Goal: Browse casually

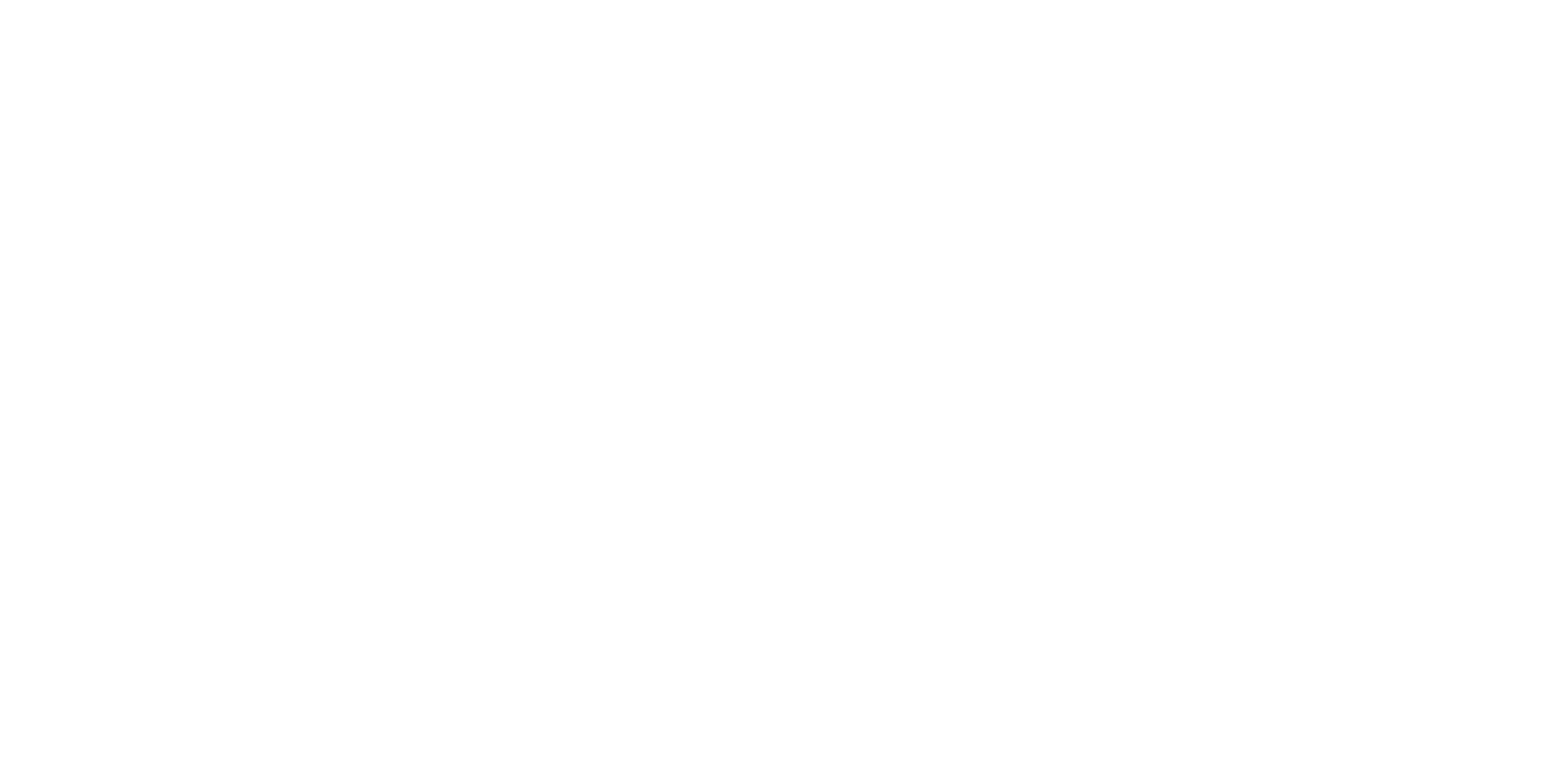
type input ""
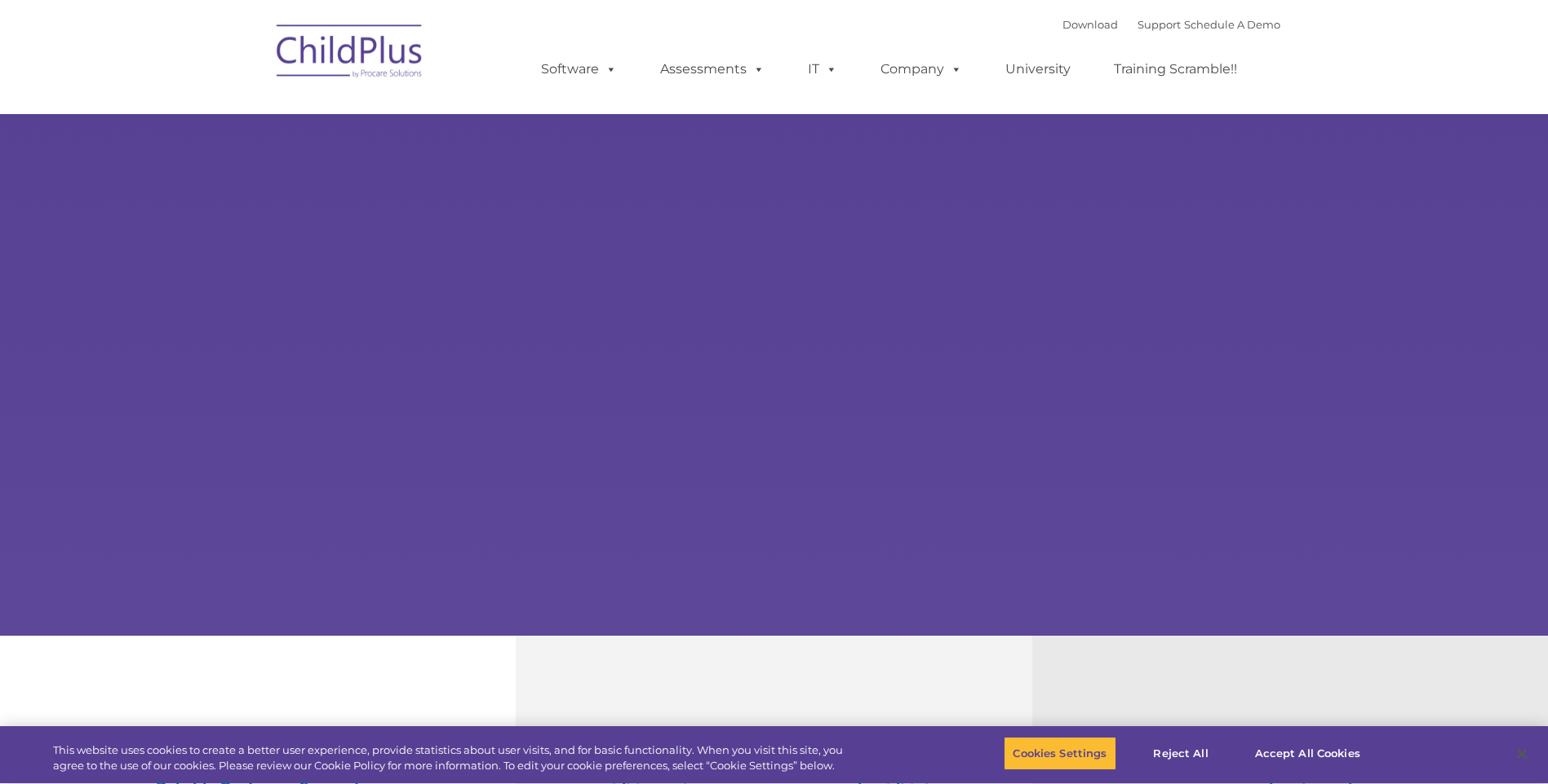
select select "MEDIUM"
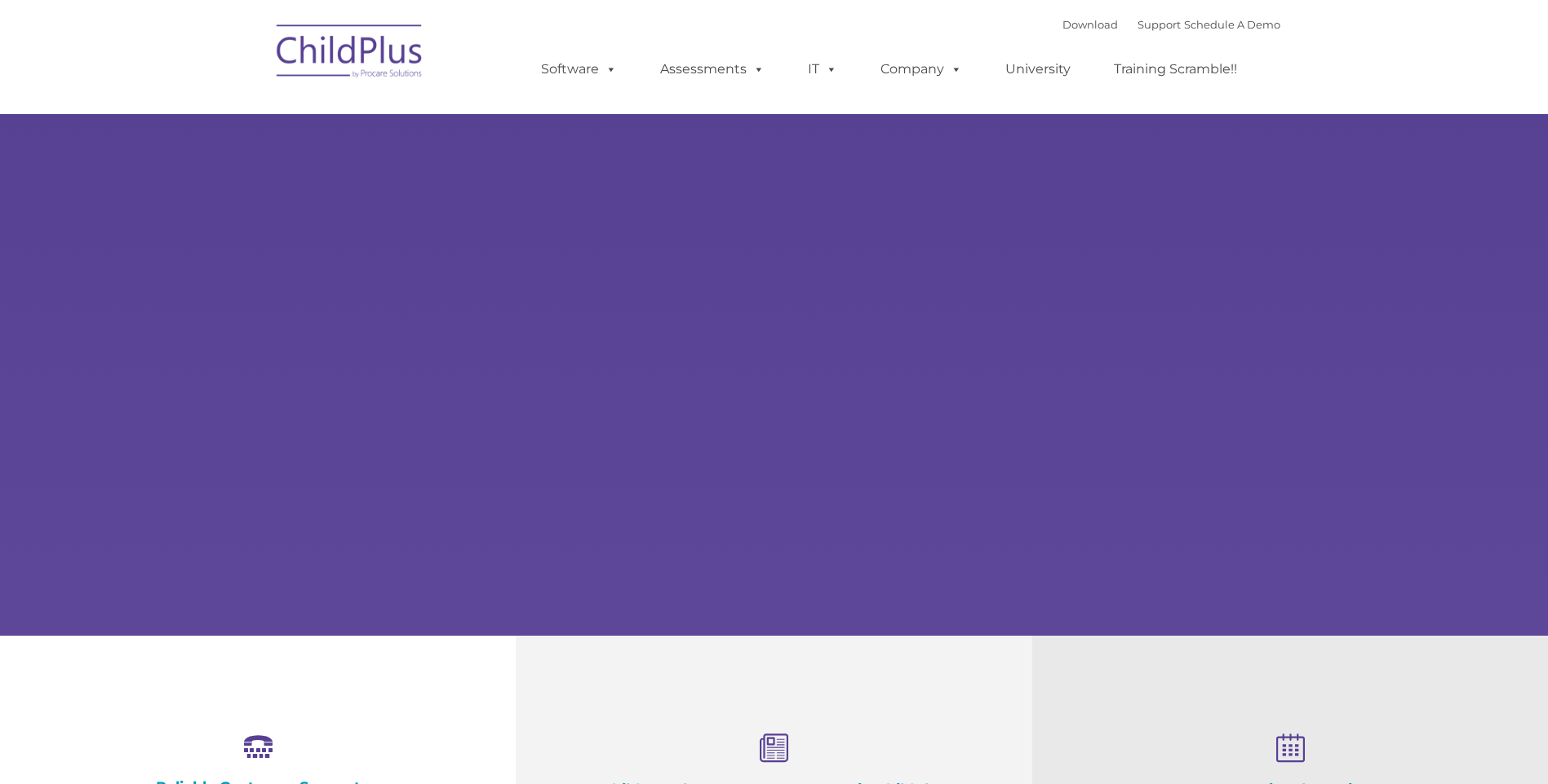
type input ""
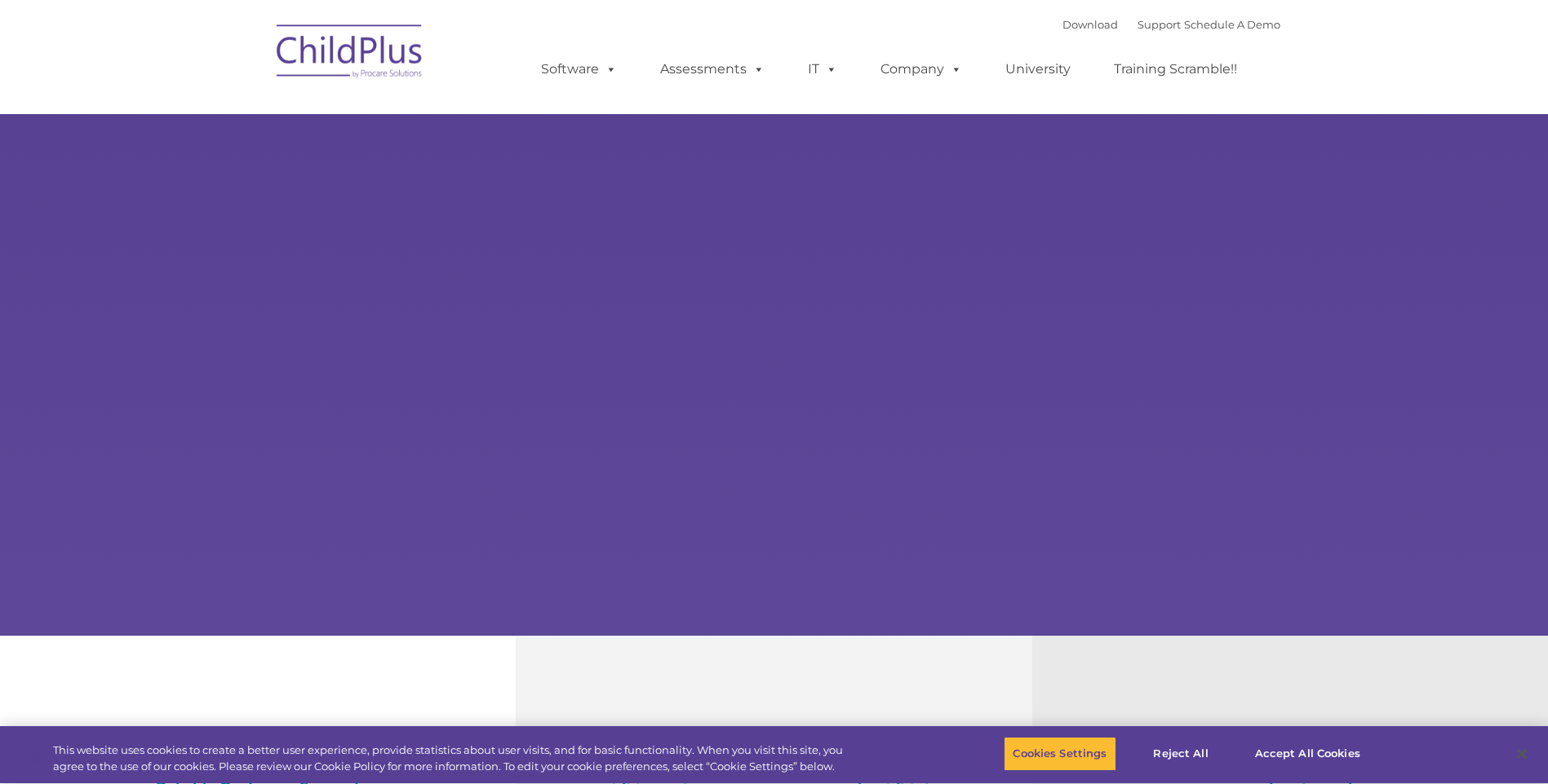
select select "MEDIUM"
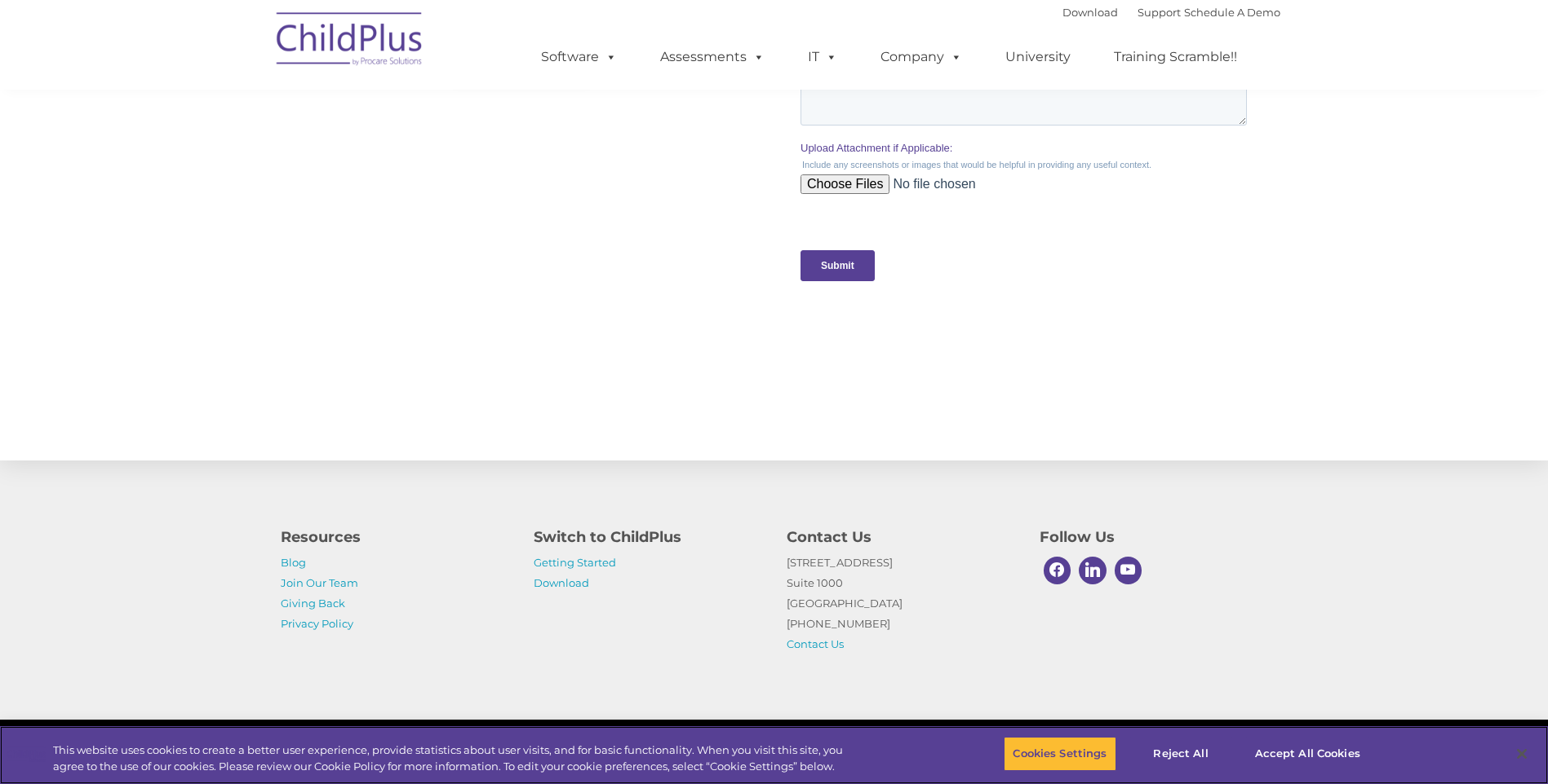
scroll to position [1558, 0]
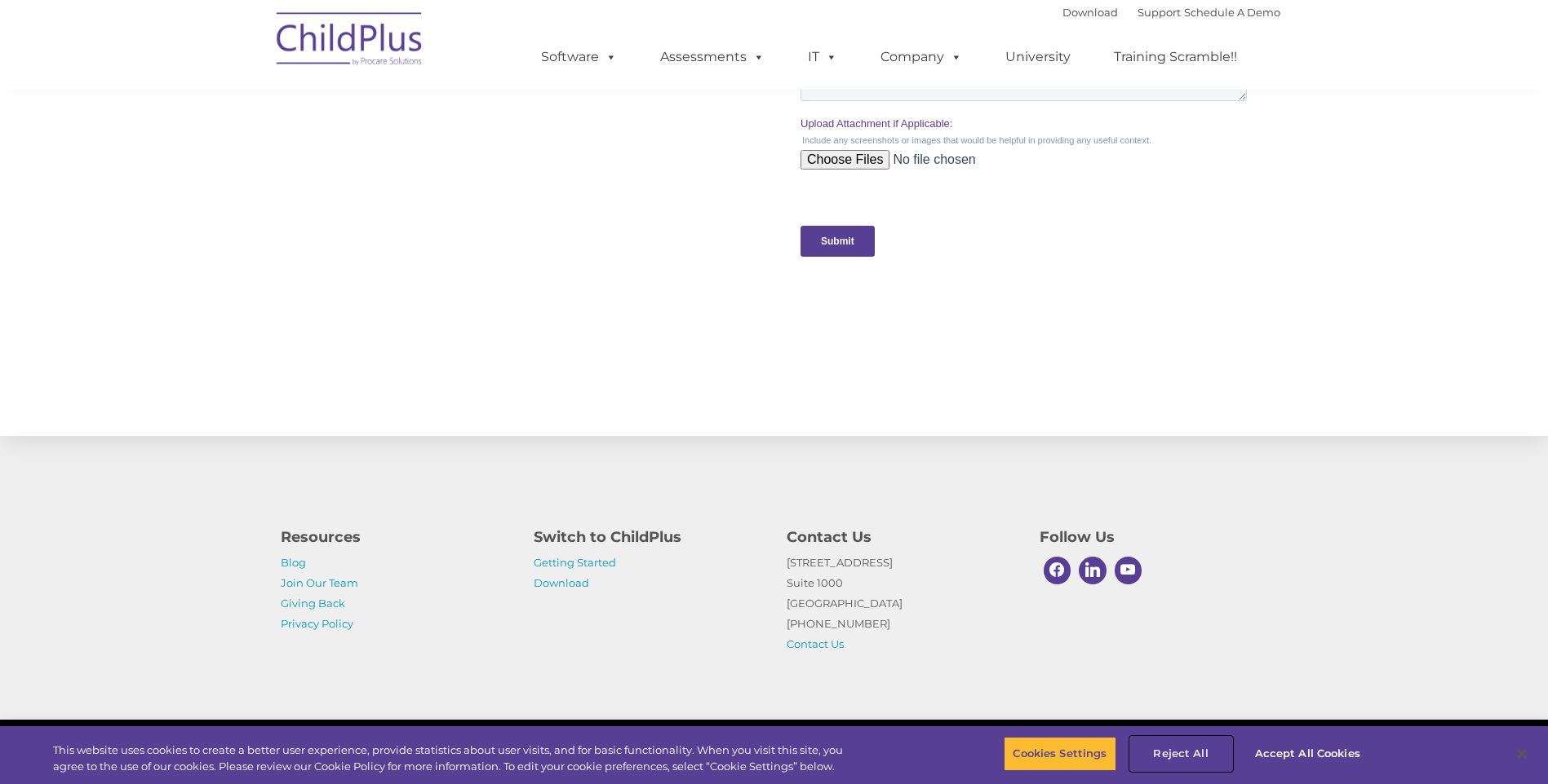
click at [1162, 746] on button "Reject All" at bounding box center [1181, 754] width 102 height 35
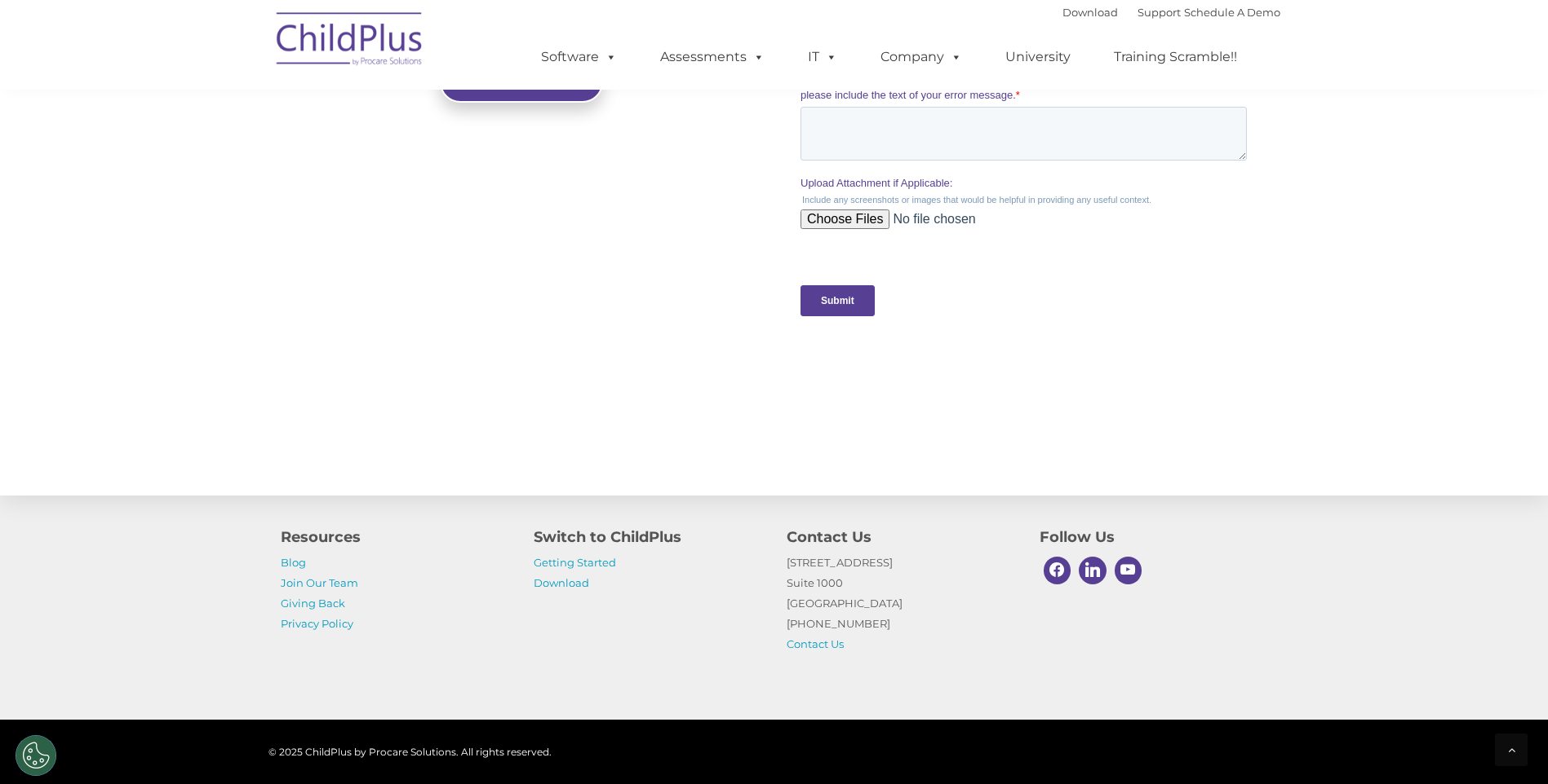
scroll to position [1502, 0]
click at [1512, 754] on icon at bounding box center [1510, 750] width 7 height 12
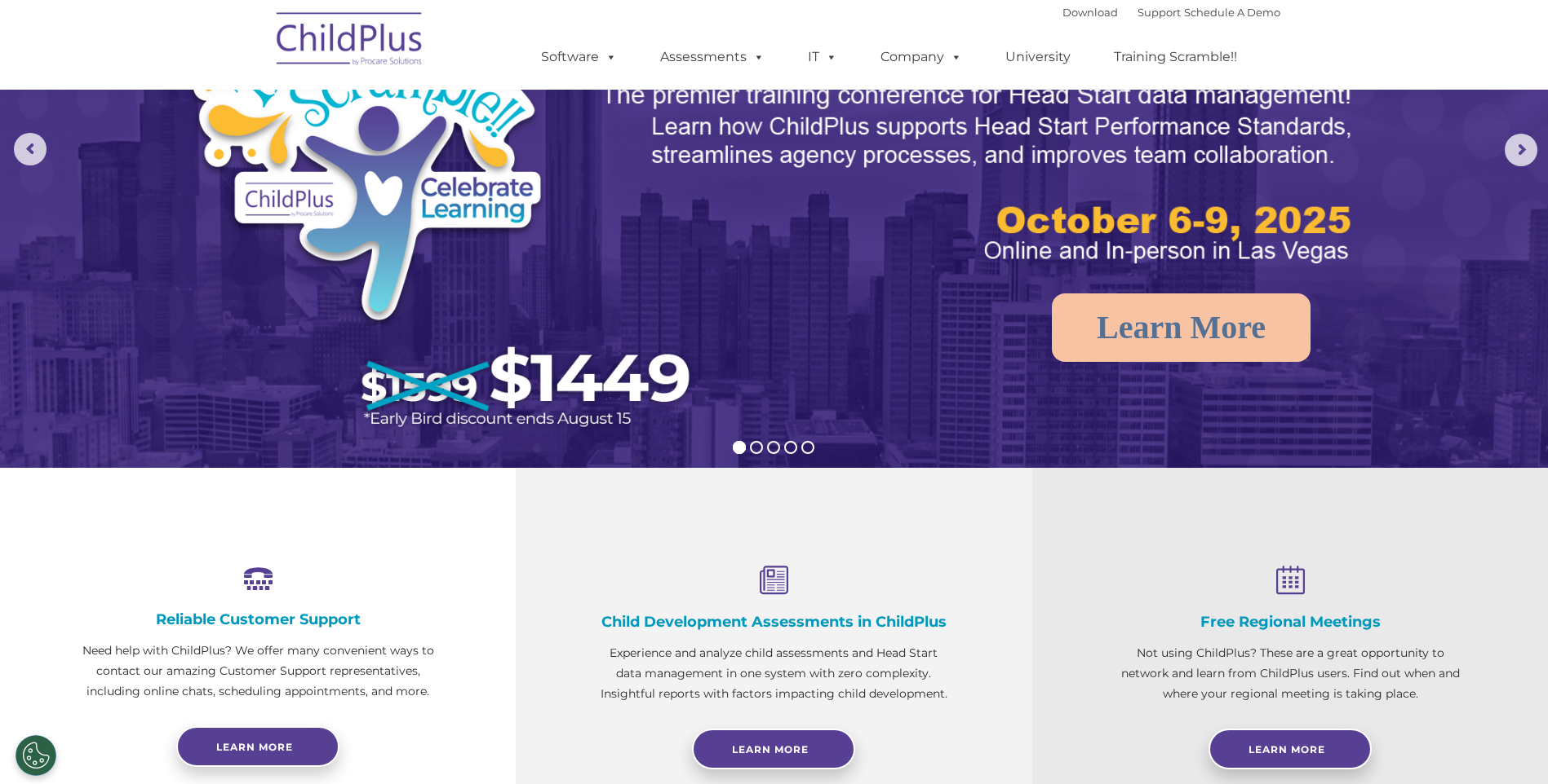
scroll to position [0, 0]
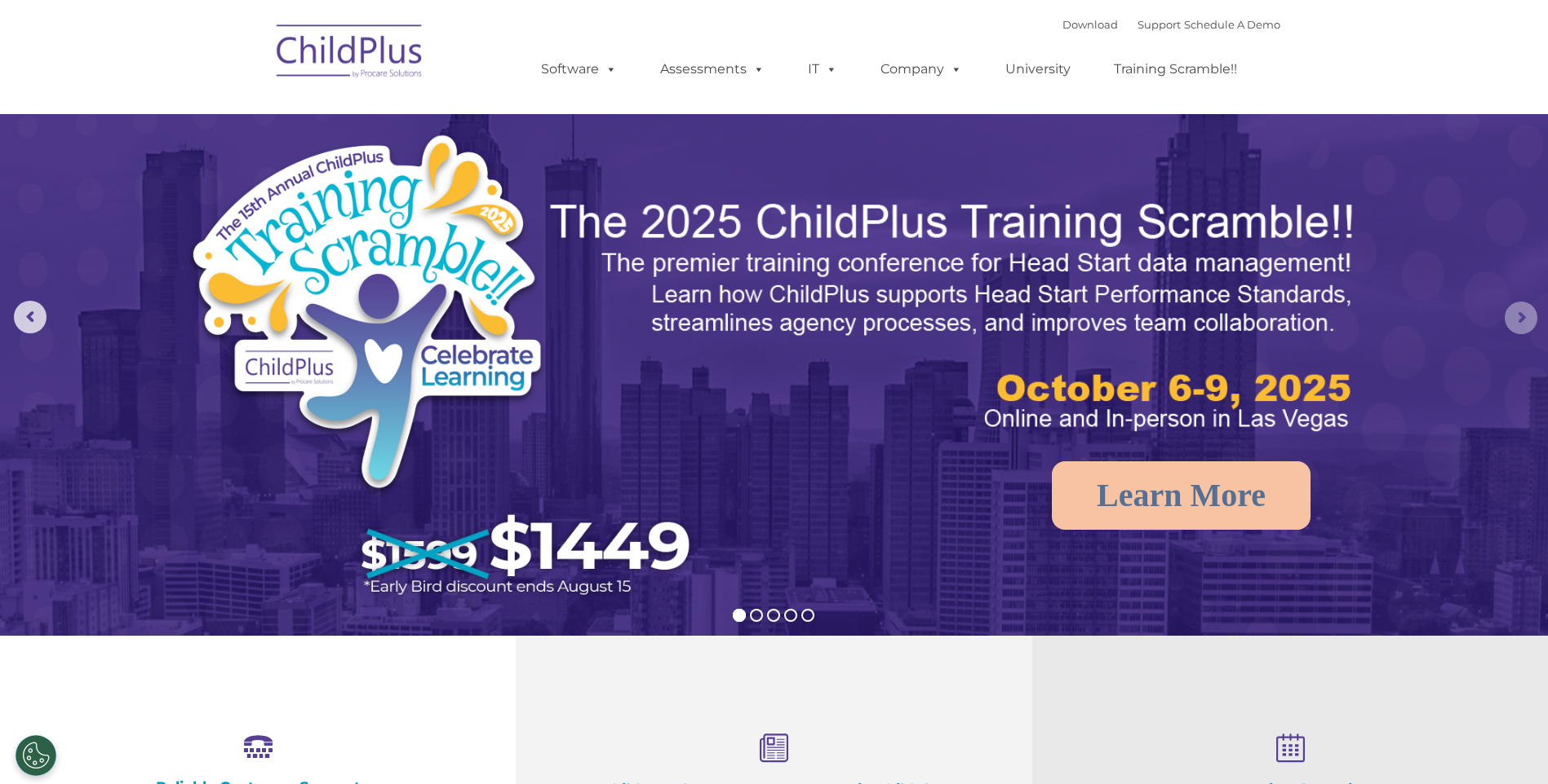
click at [1515, 318] on rs-arrow at bounding box center [1520, 318] width 33 height 33
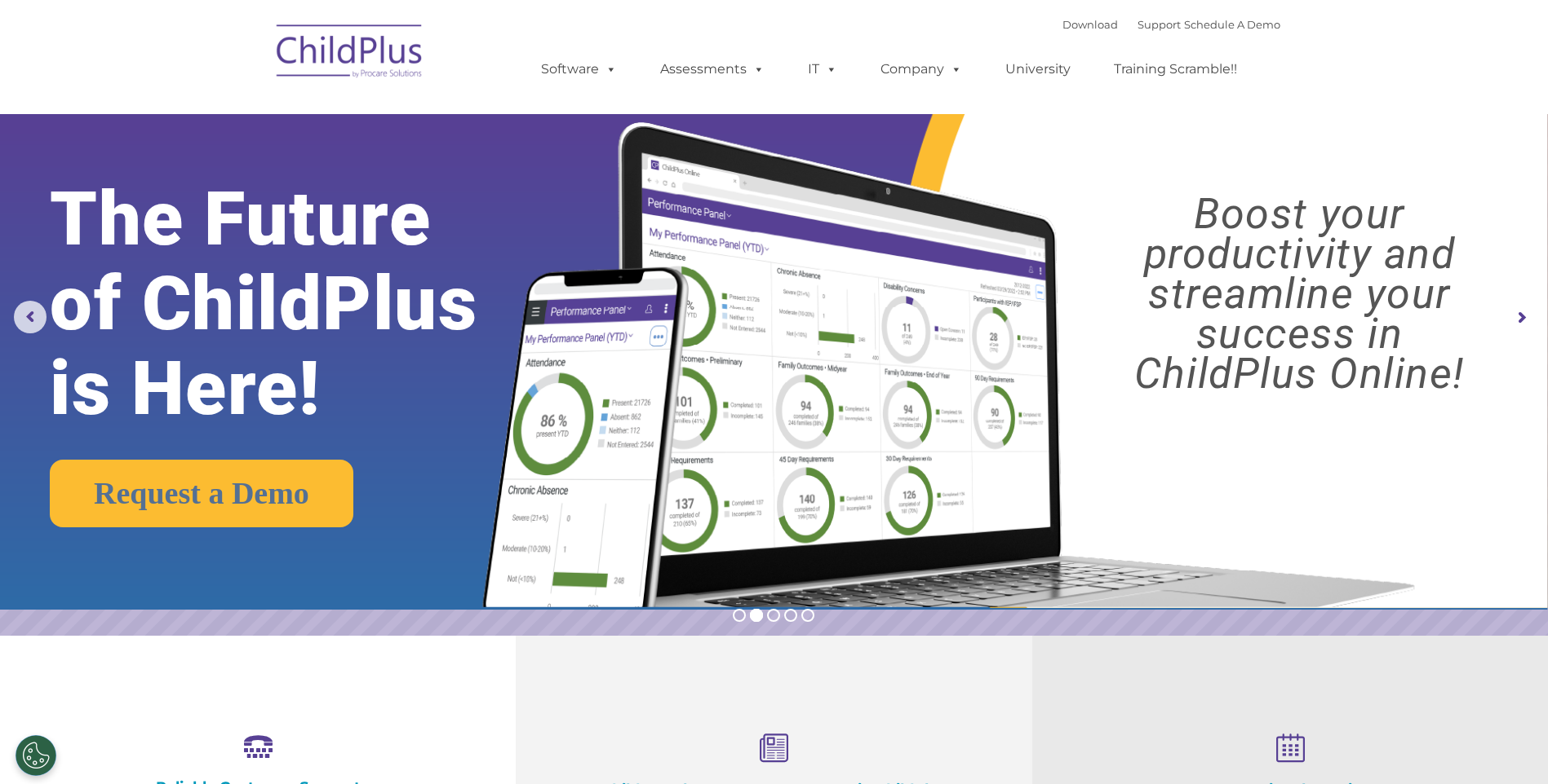
click at [1515, 318] on rs-arrow at bounding box center [1520, 318] width 33 height 33
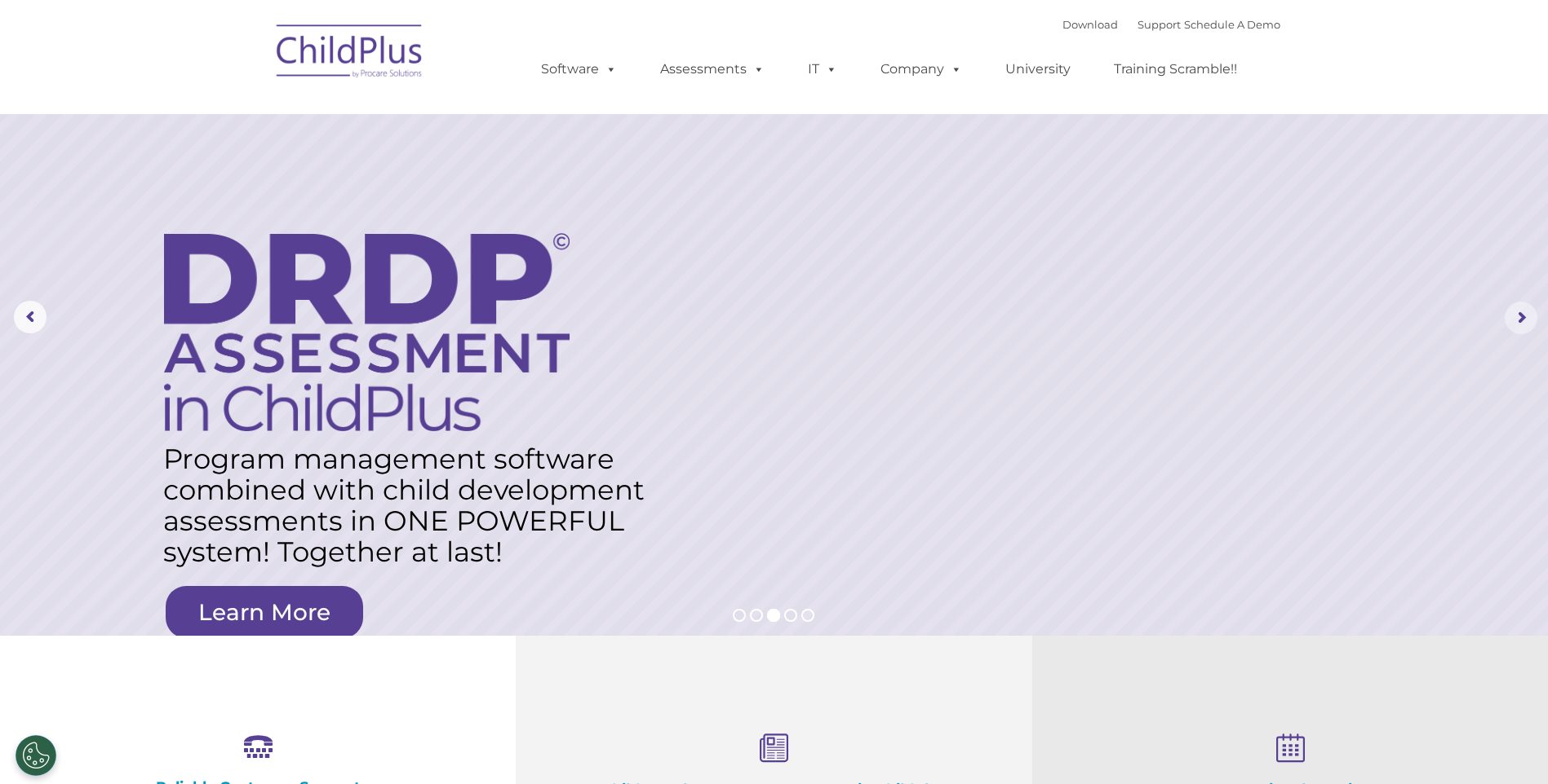
click at [1515, 318] on rs-arrow at bounding box center [1520, 318] width 33 height 33
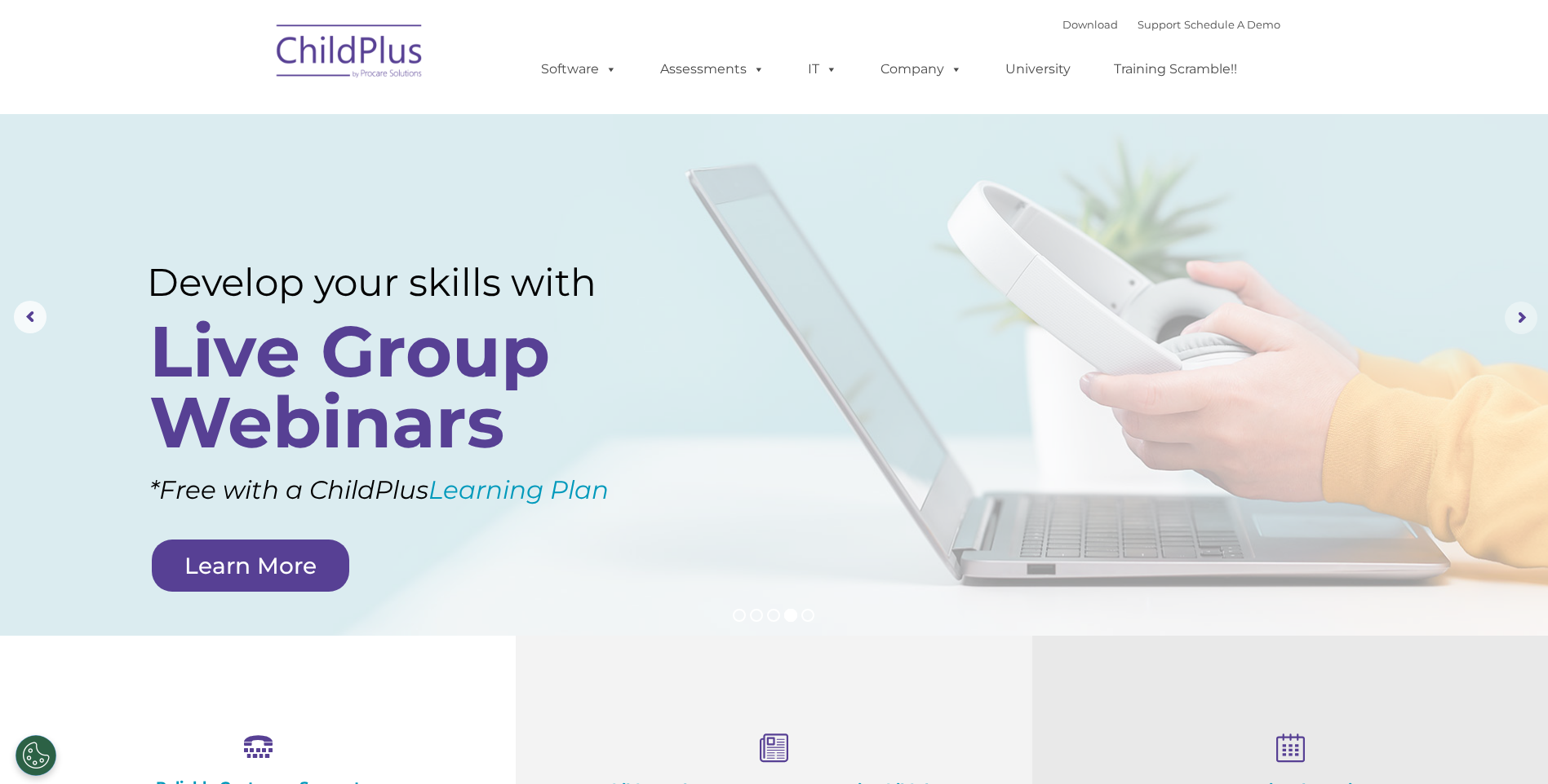
click at [1515, 318] on rs-arrow at bounding box center [1520, 318] width 33 height 33
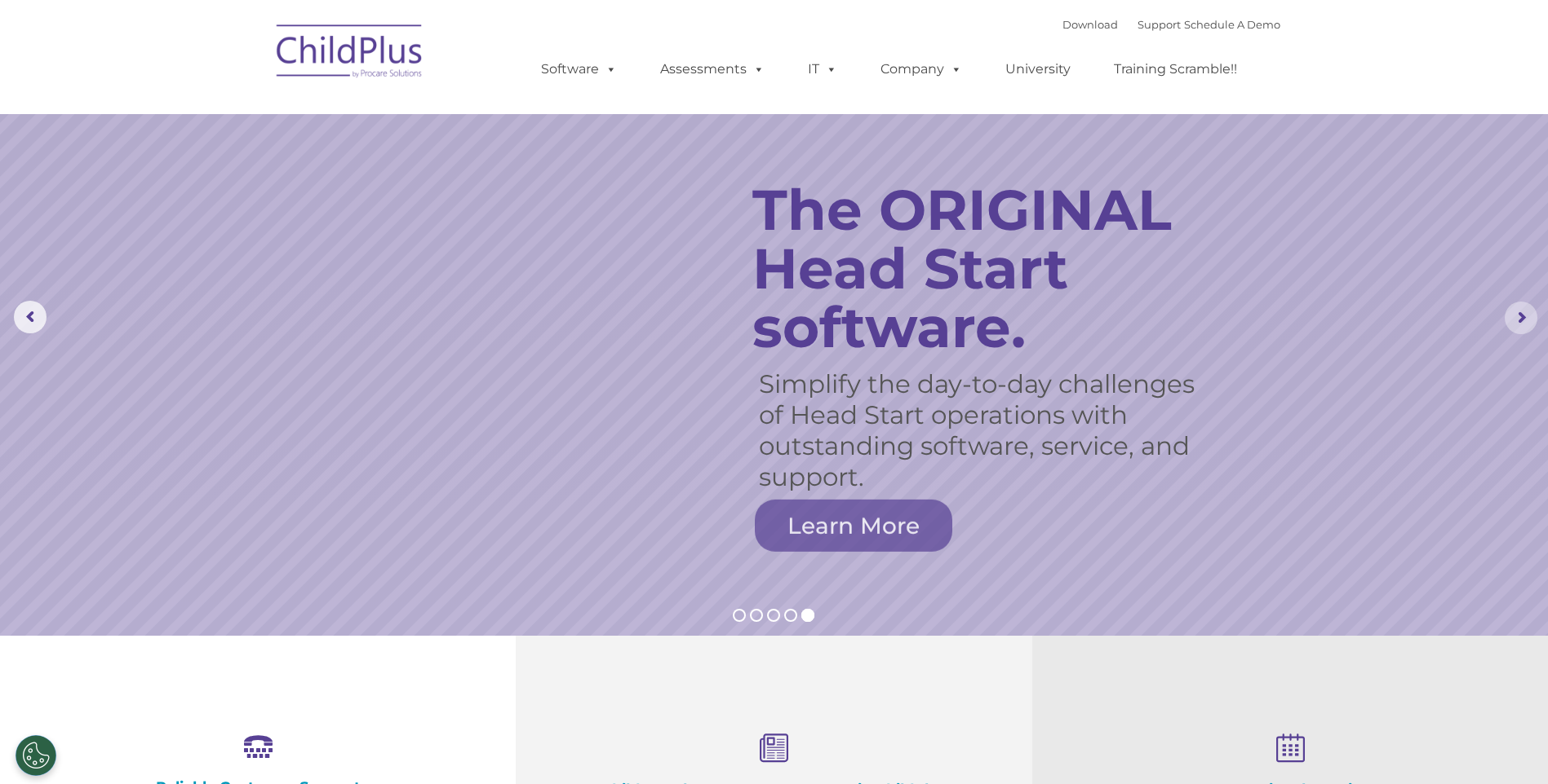
click at [1515, 318] on rs-arrow at bounding box center [1520, 318] width 33 height 33
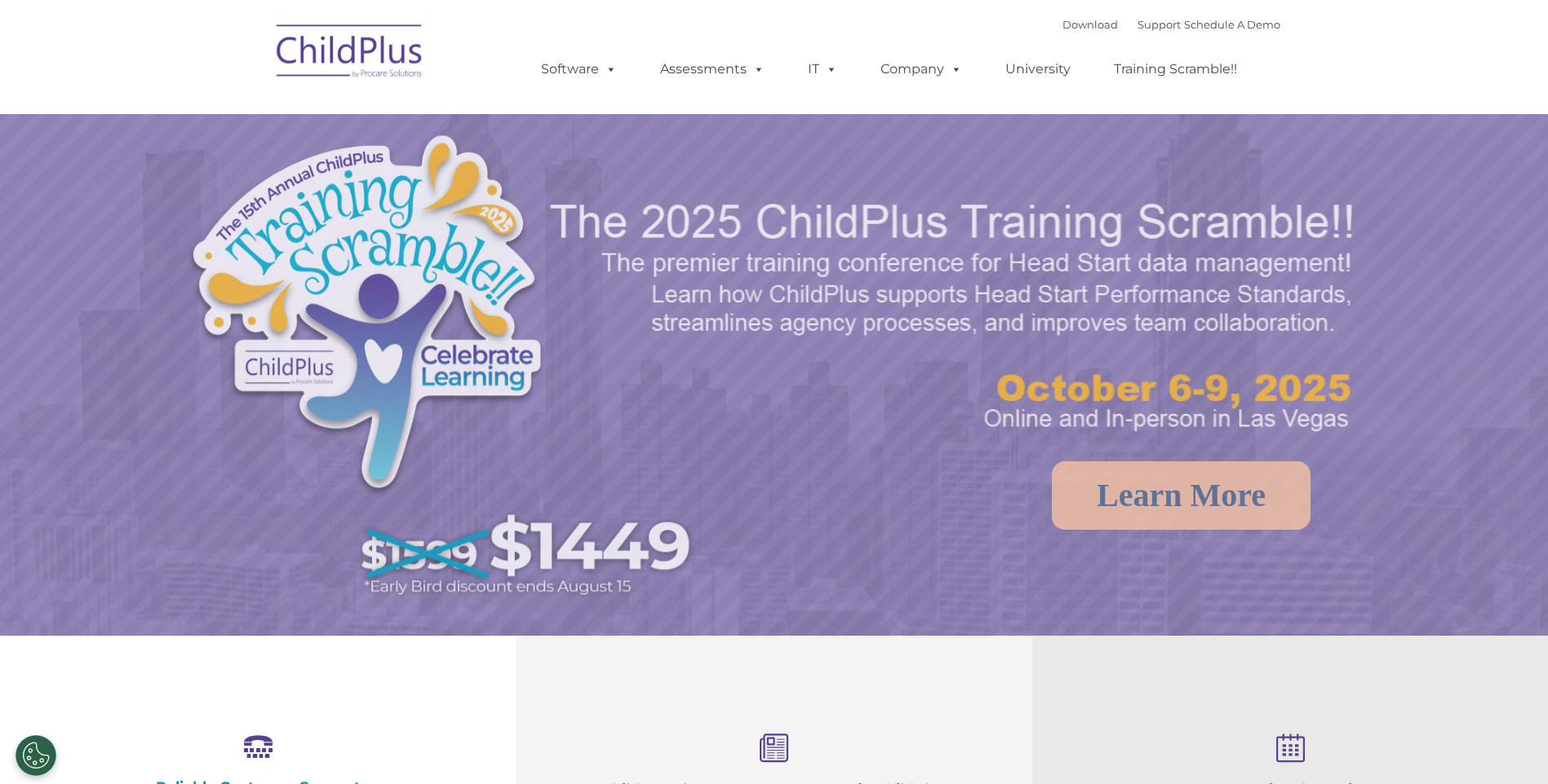
select select "MEDIUM"
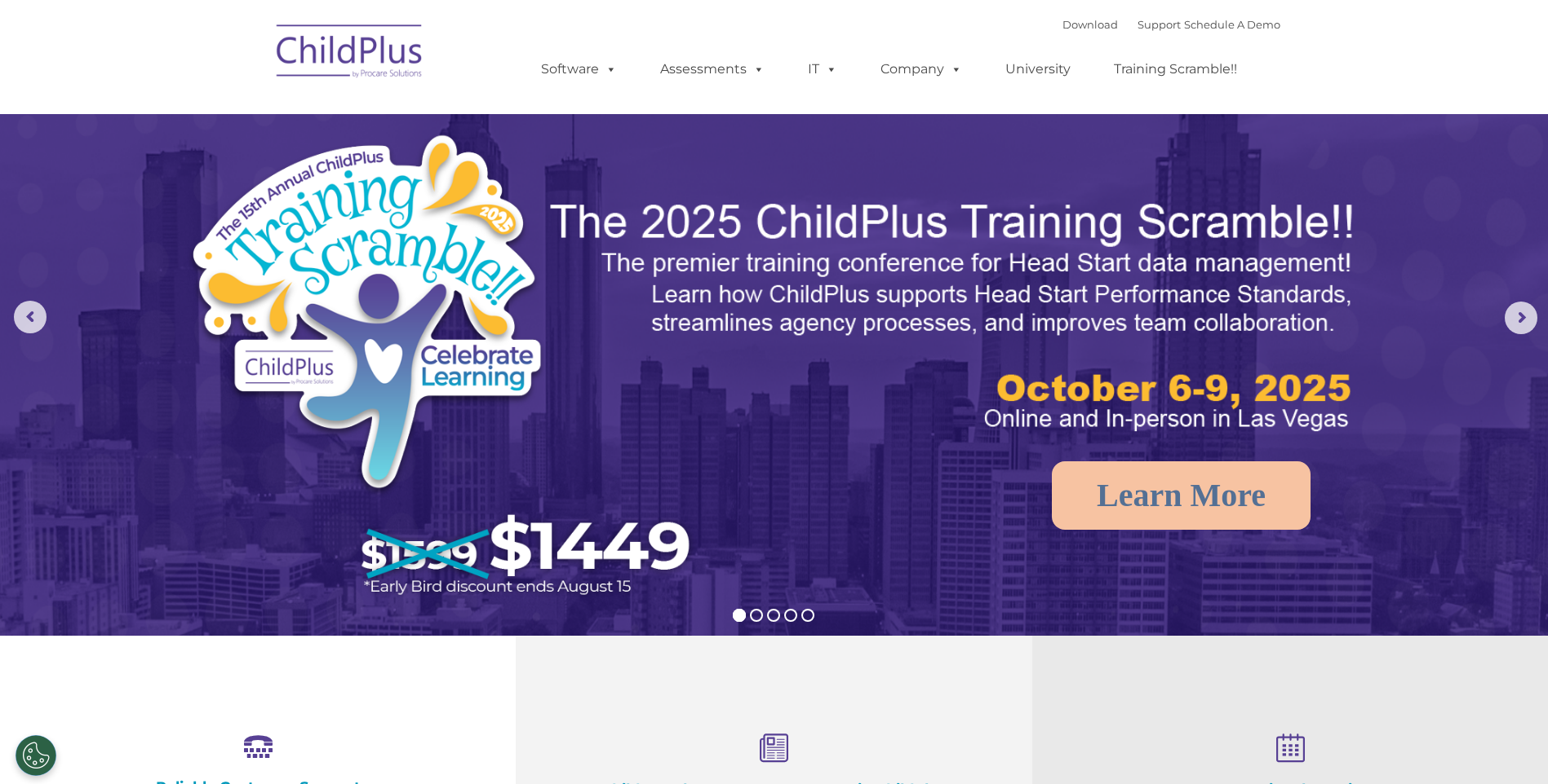
click at [349, 47] on img at bounding box center [350, 53] width 163 height 82
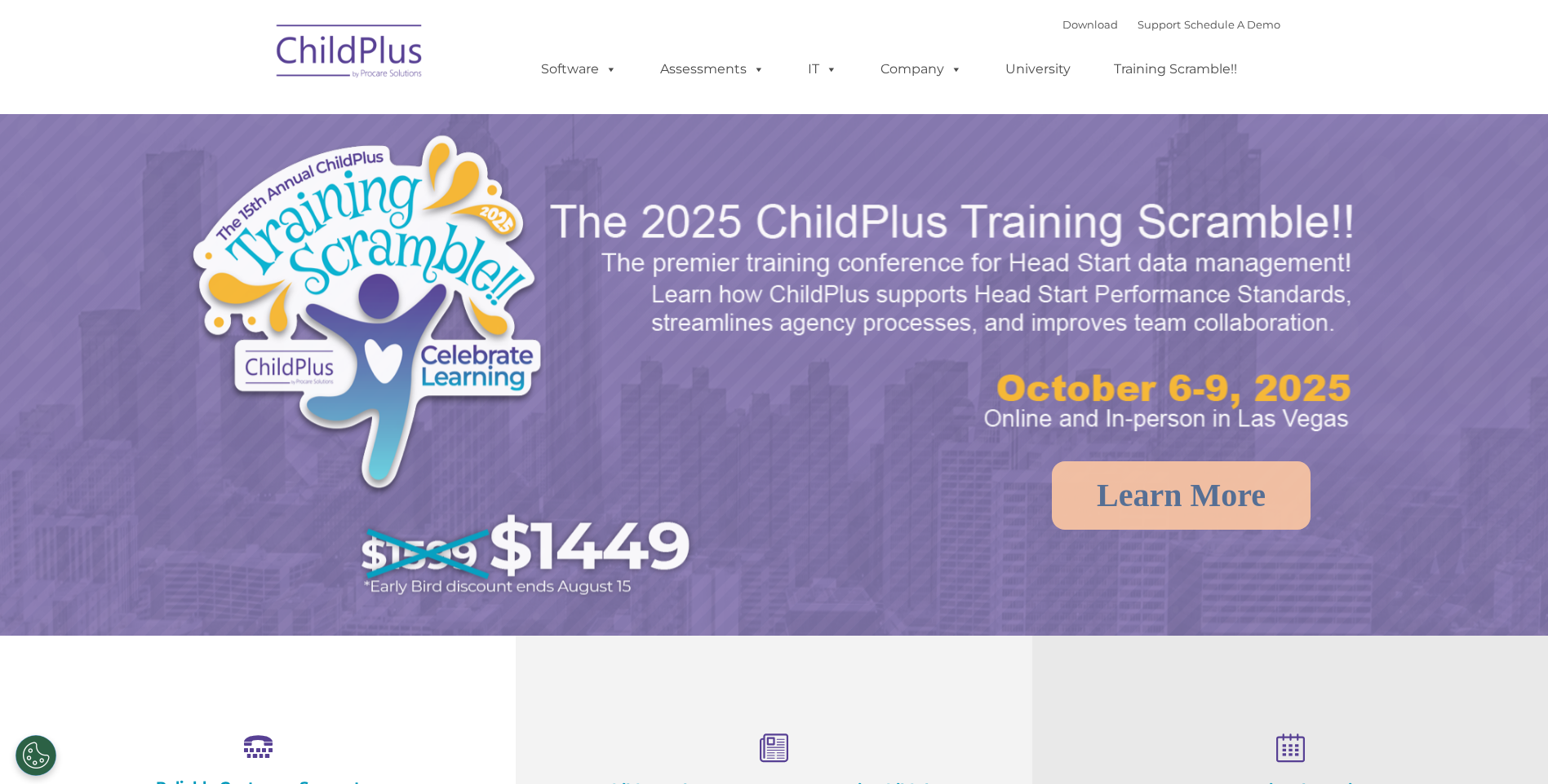
select select "MEDIUM"
